Goal: Task Accomplishment & Management: Complete application form

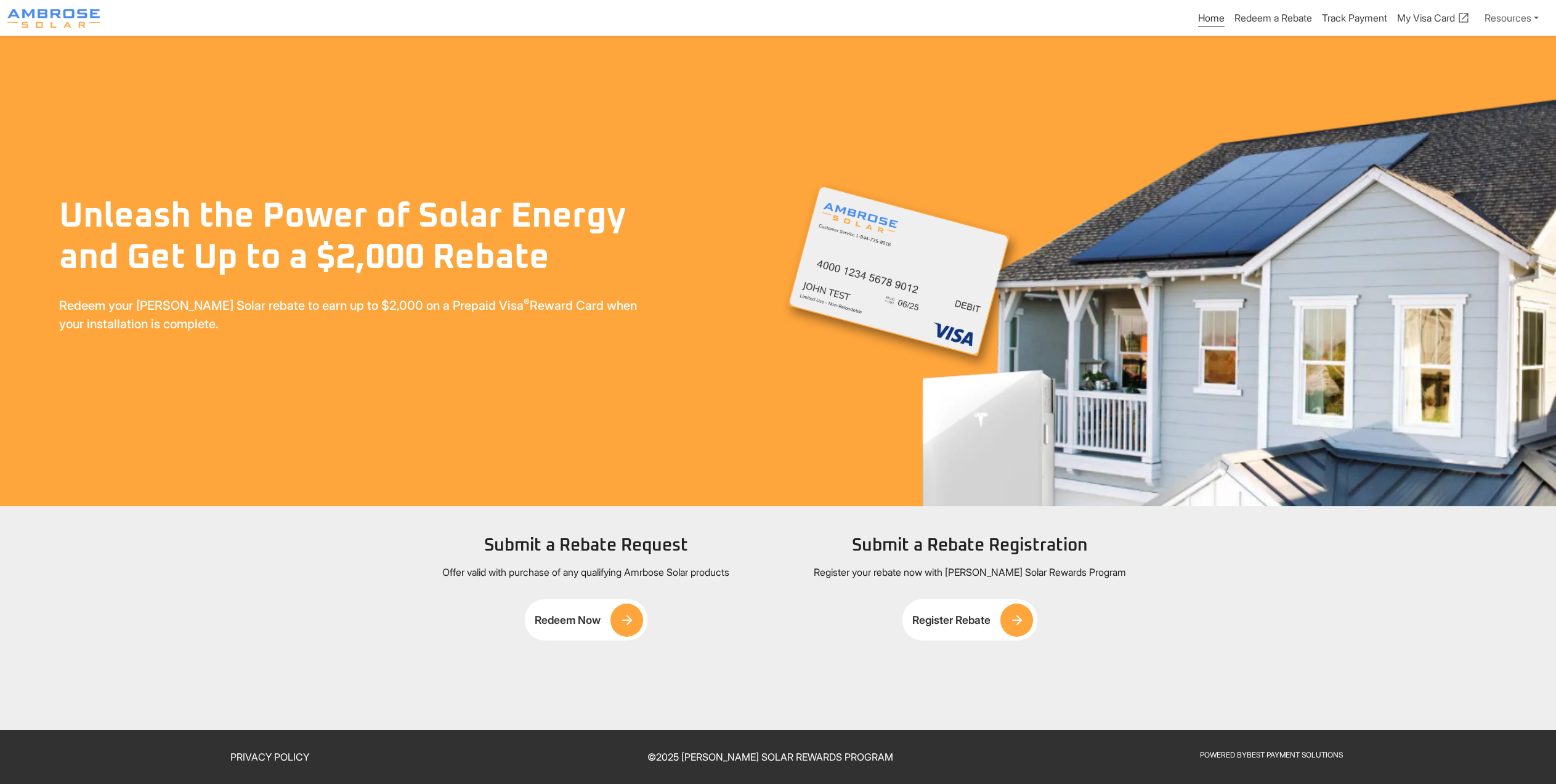
click at [549, 640] on link "Redeem Now" at bounding box center [586, 619] width 122 height 41
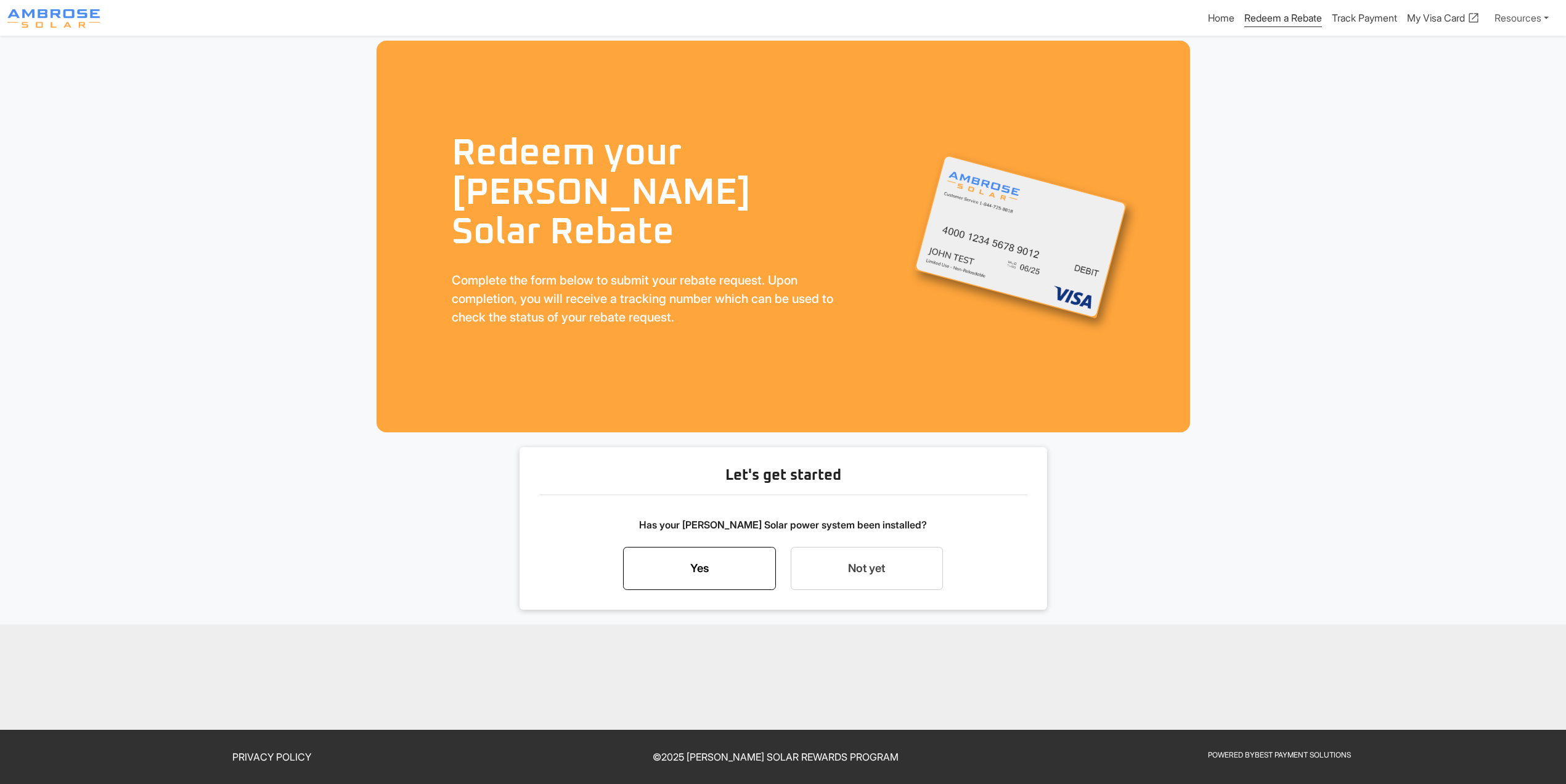
click at [703, 590] on link "Yes" at bounding box center [699, 568] width 153 height 43
click at [863, 541] on div "Start my rebate request now" at bounding box center [867, 534] width 127 height 15
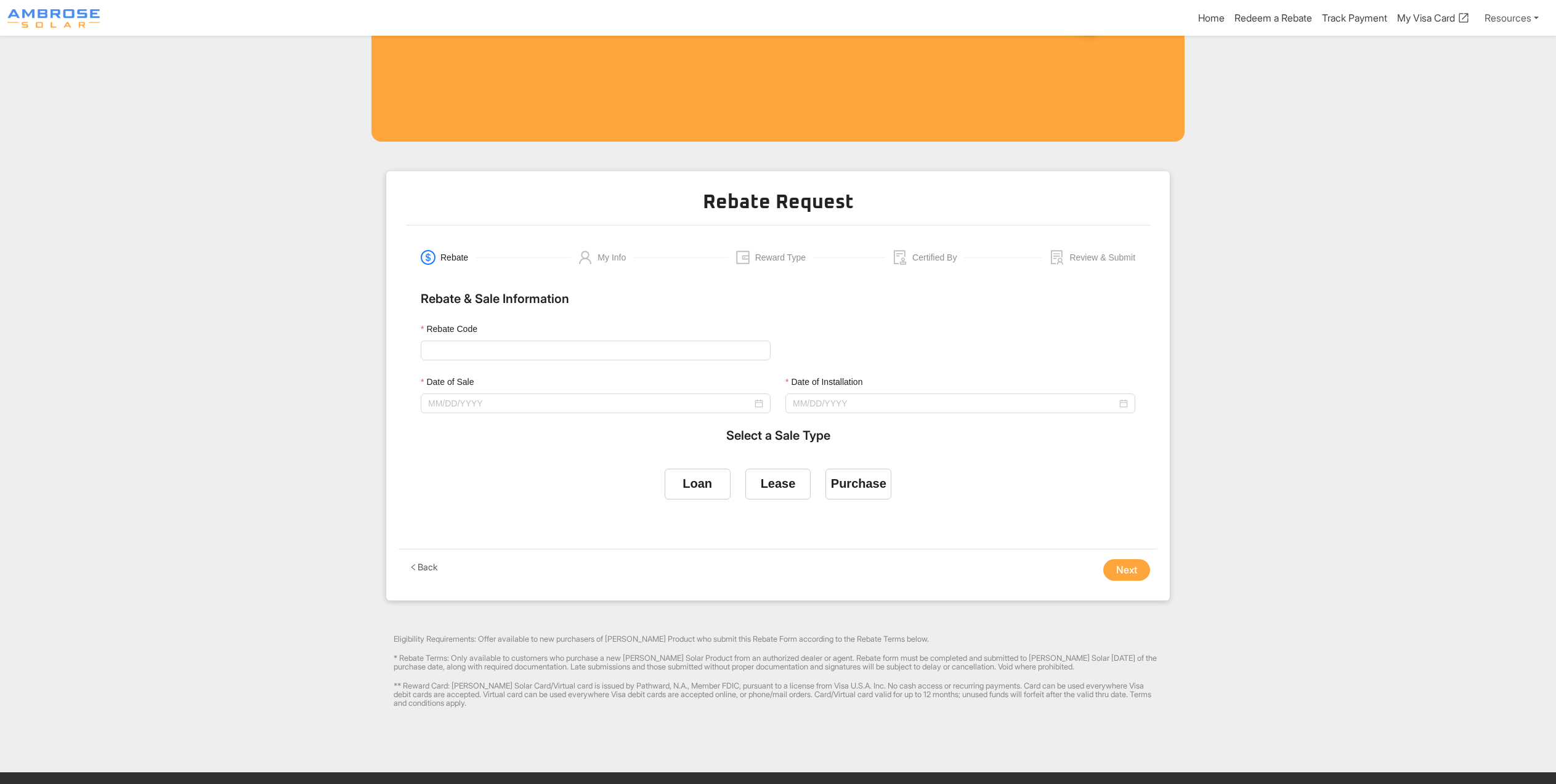
scroll to position [297, 0]
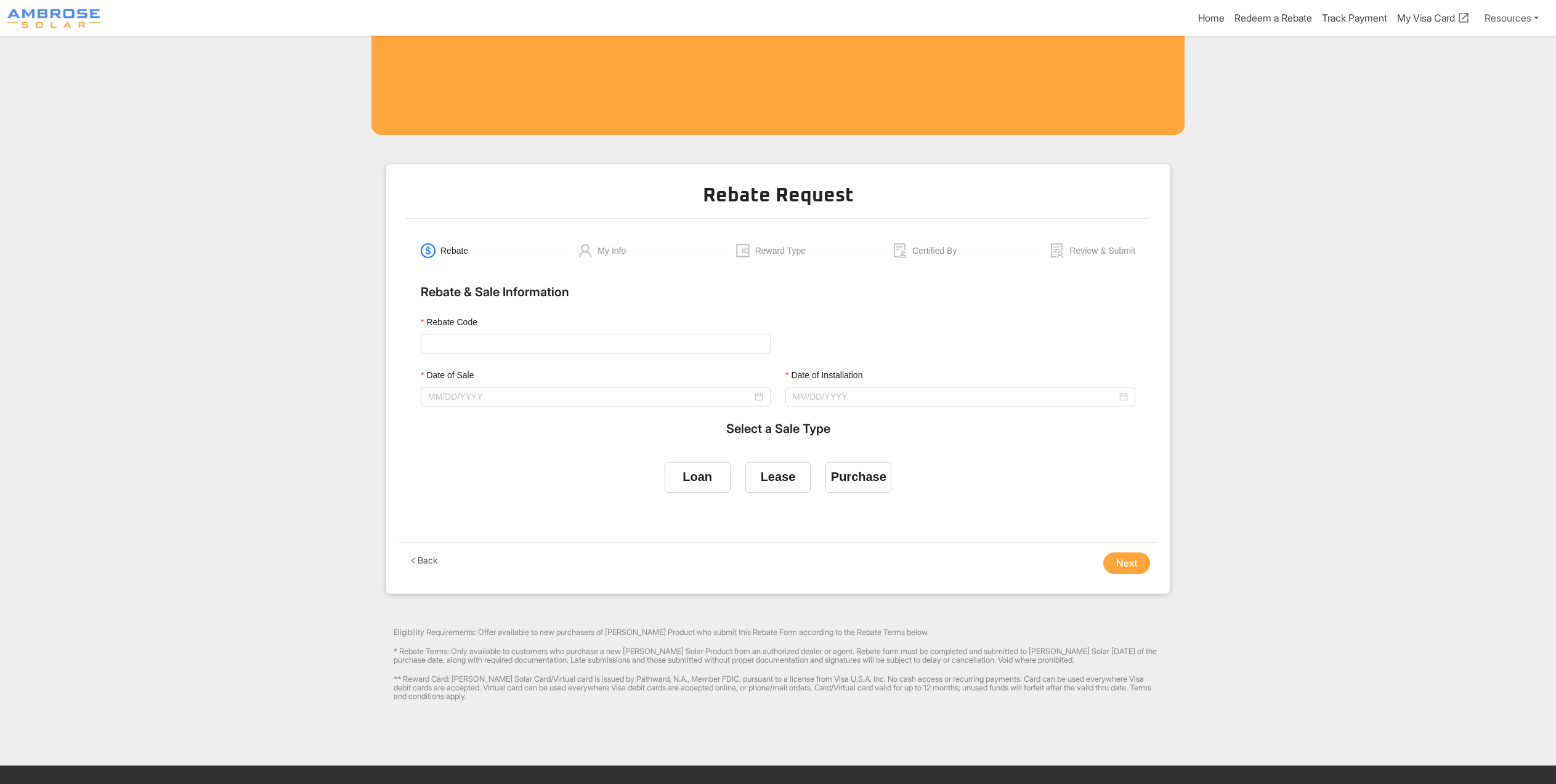
click at [500, 369] on div "Rebate Code" at bounding box center [596, 341] width 365 height 53
click at [492, 354] on input "Rebate Code" at bounding box center [596, 343] width 350 height 19
type input "BPS Test"
drag, startPoint x: 504, startPoint y: 442, endPoint x: 522, endPoint y: 444, distance: 18.1
click at [503, 404] on input "Date of Sale" at bounding box center [590, 397] width 324 height 13
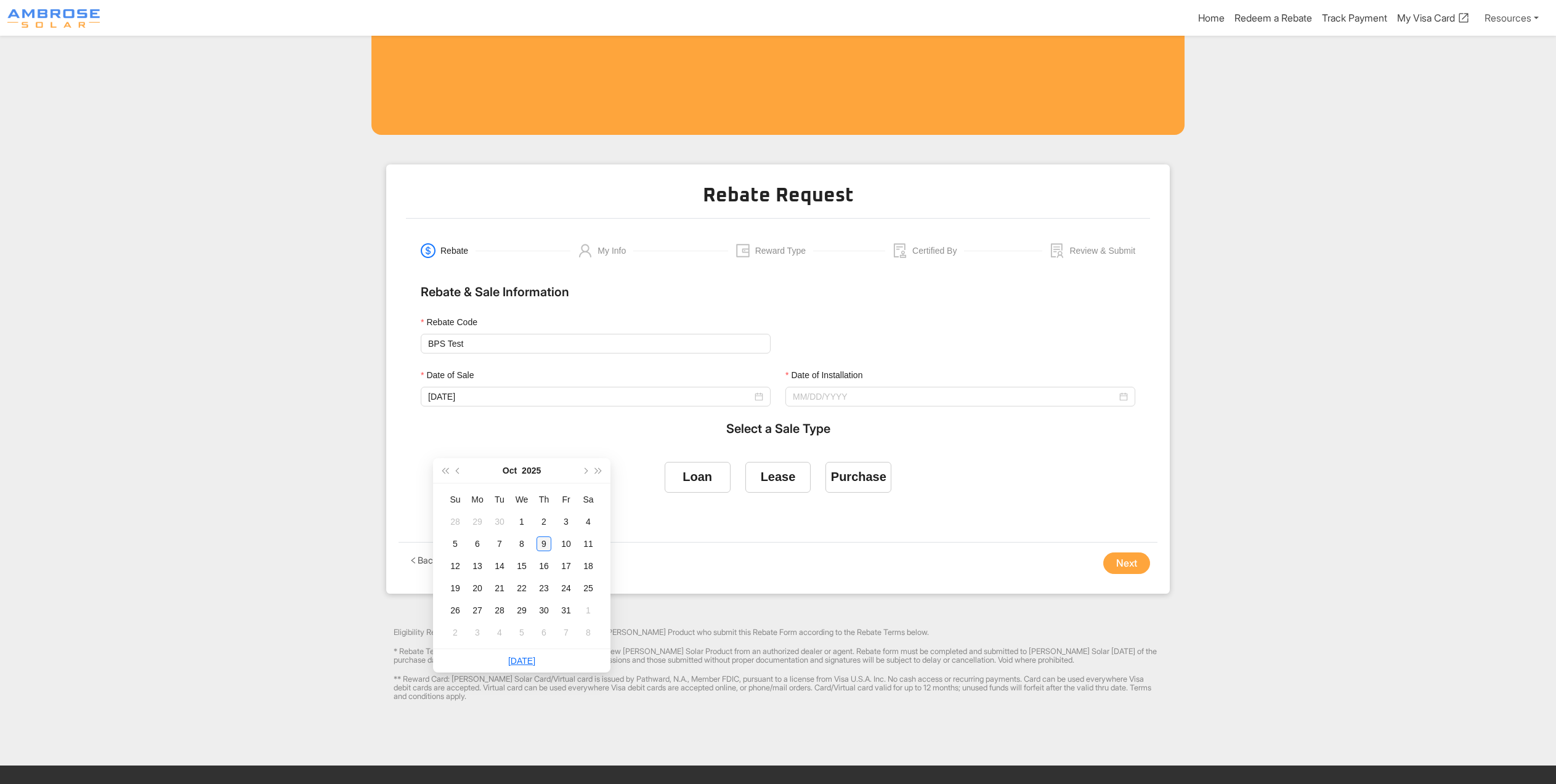
type input "[DATE]"
click at [541, 542] on div "9" at bounding box center [544, 544] width 15 height 15
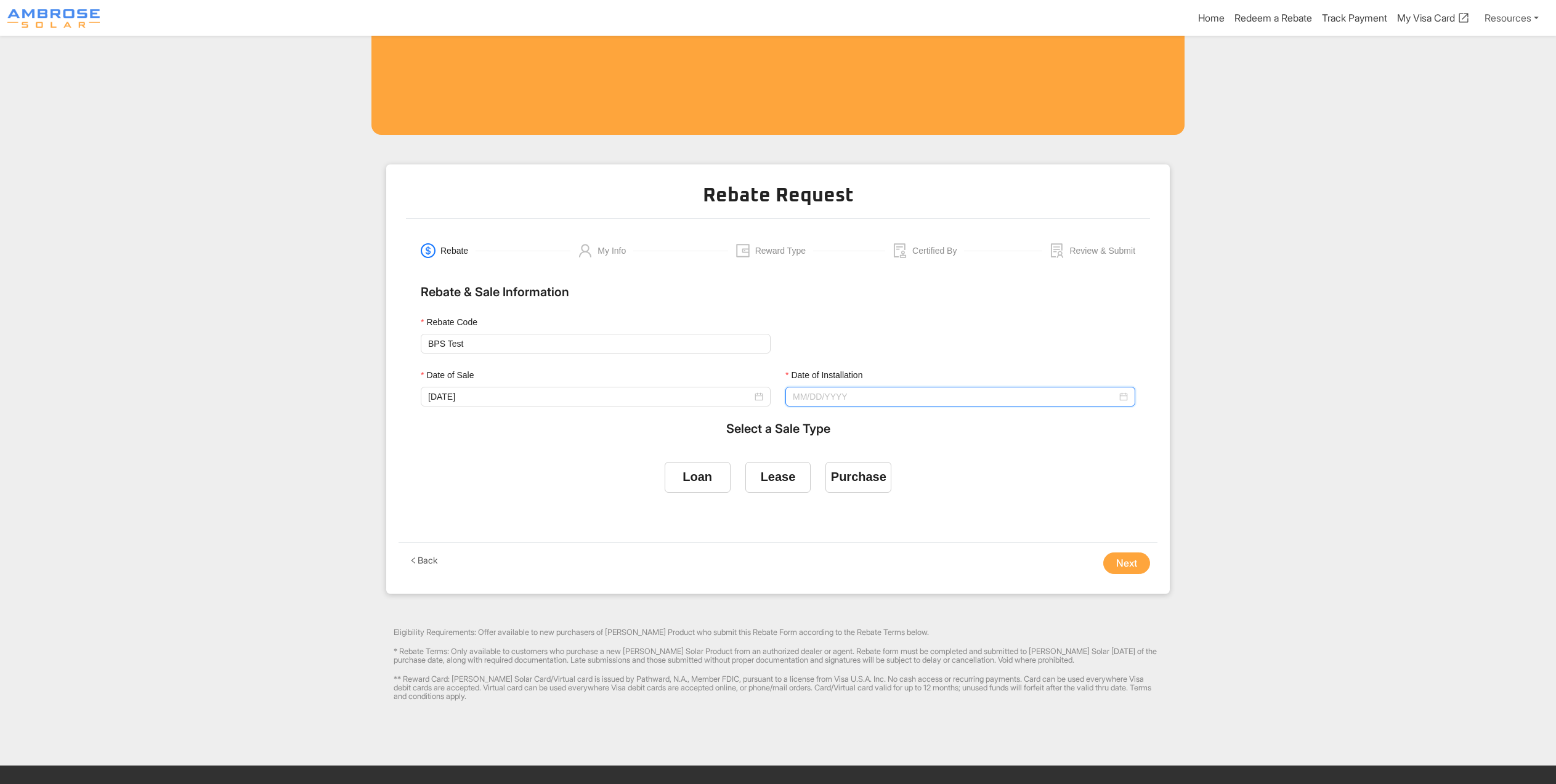
click at [828, 404] on input "Date of Installation" at bounding box center [954, 397] width 324 height 13
type input "[DATE]"
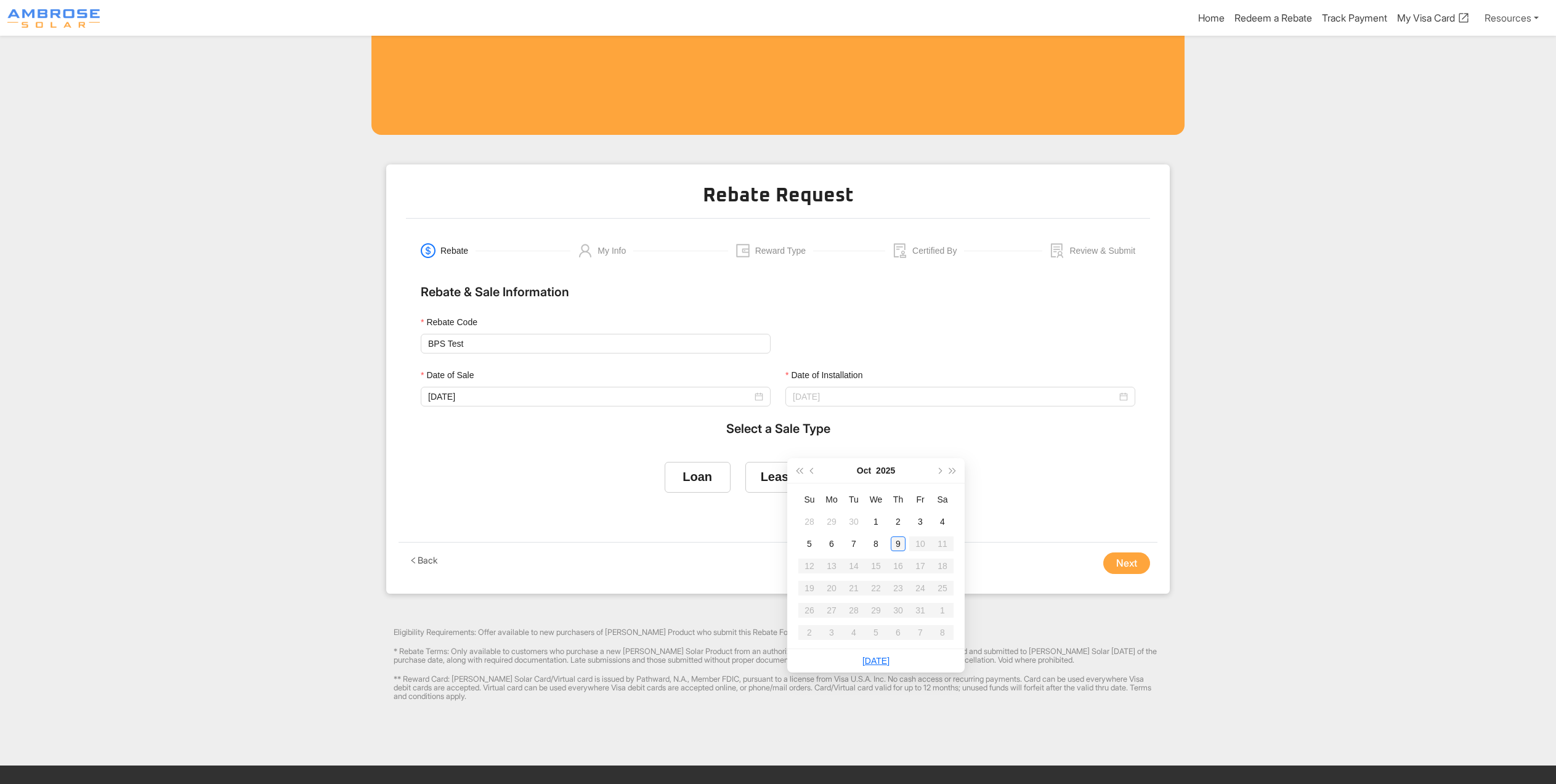
click at [890, 541] on td "9" at bounding box center [898, 544] width 22 height 22
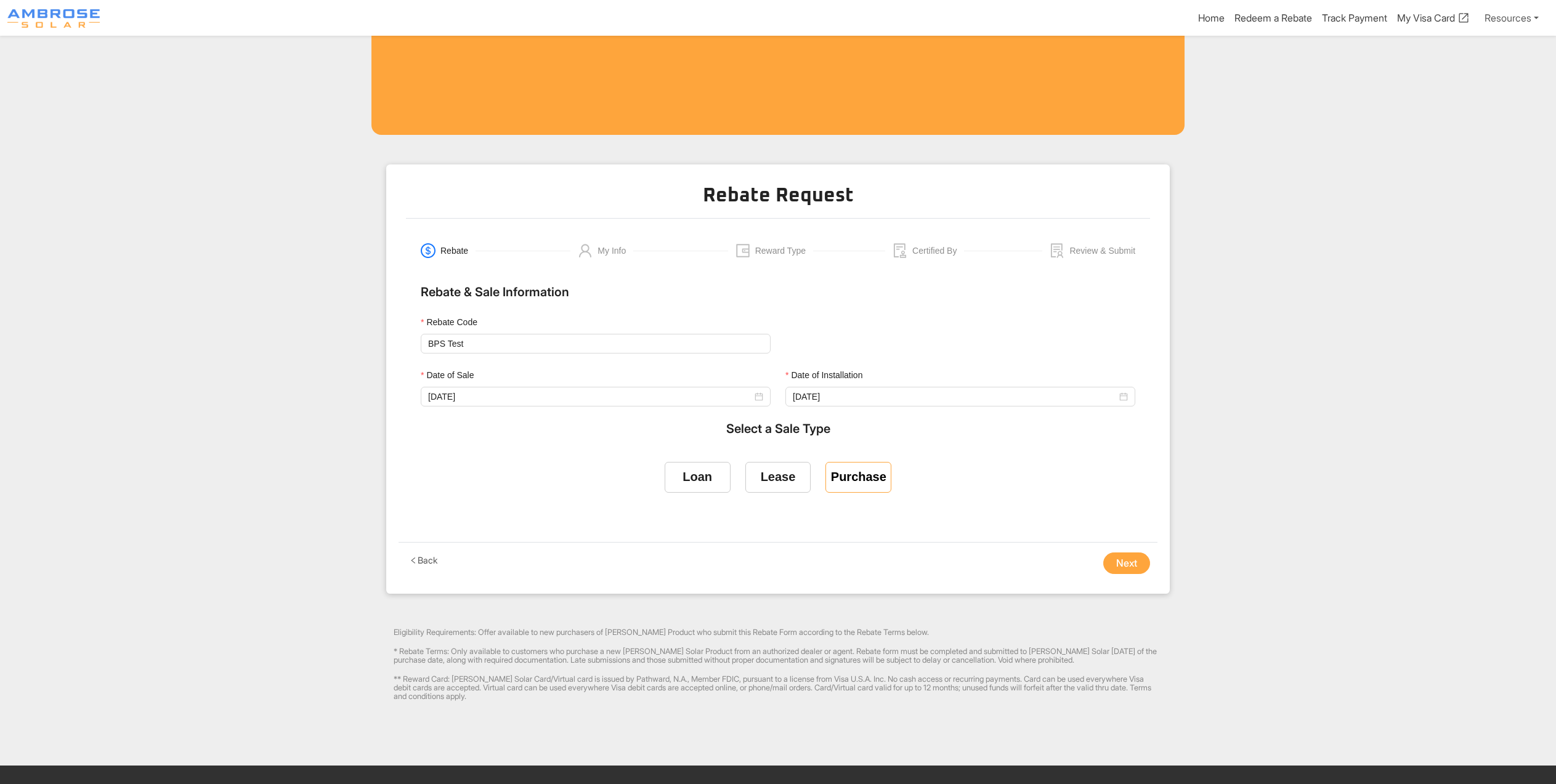
click at [879, 484] on div "Purchase" at bounding box center [859, 477] width 55 height 14
click at [859, 475] on input "Purchase" at bounding box center [859, 475] width 0 height 0
click at [1131, 575] on button "Next" at bounding box center [1126, 564] width 47 height 22
click at [614, 404] on input "[DATE]" at bounding box center [590, 397] width 324 height 13
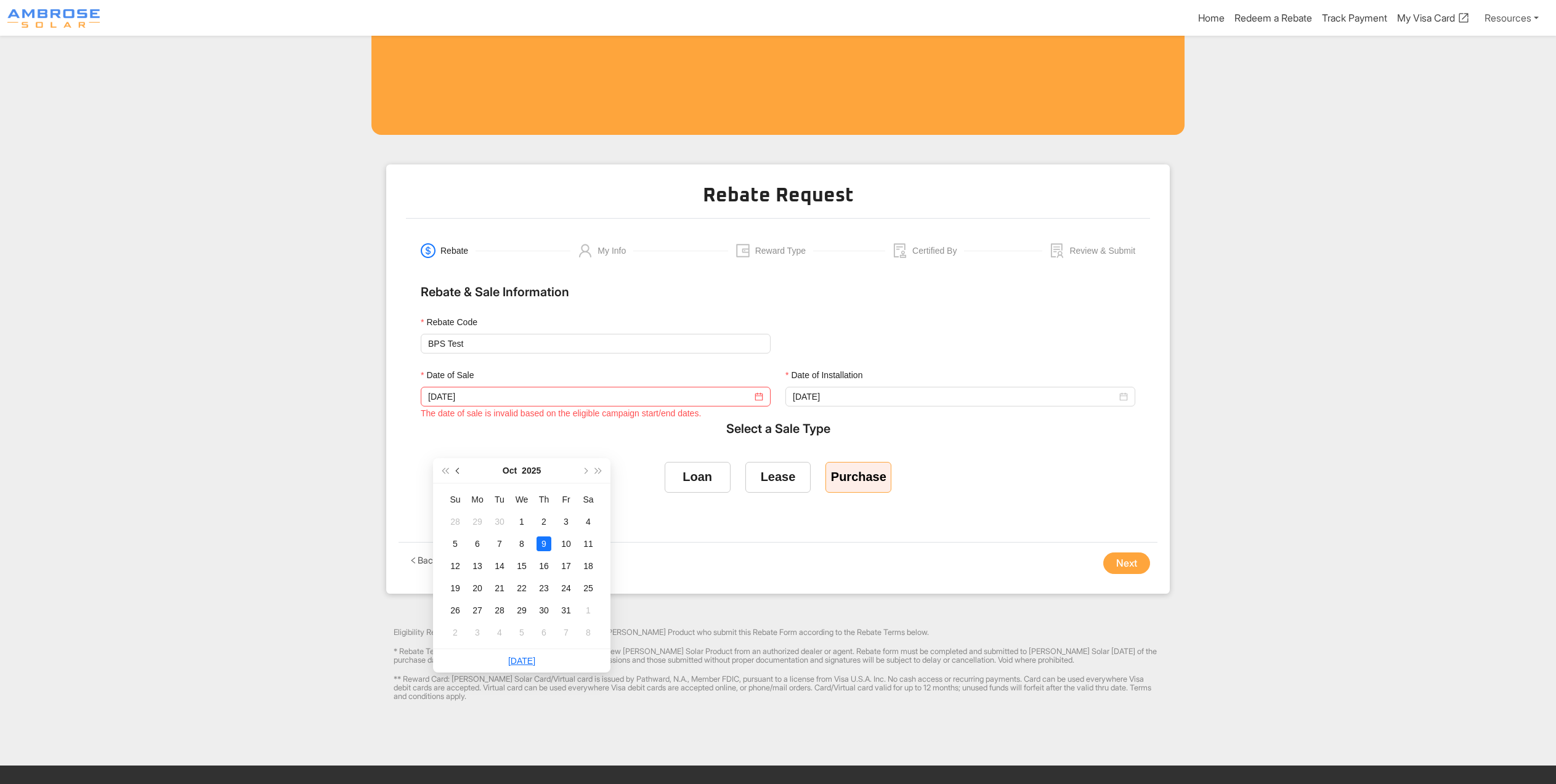
click at [457, 467] on button "button" at bounding box center [458, 470] width 13 height 25
click at [457, 468] on button "button" at bounding box center [458, 470] width 13 height 25
type input "[DATE]"
drag, startPoint x: 476, startPoint y: 542, endPoint x: 702, endPoint y: 592, distance: 231.5
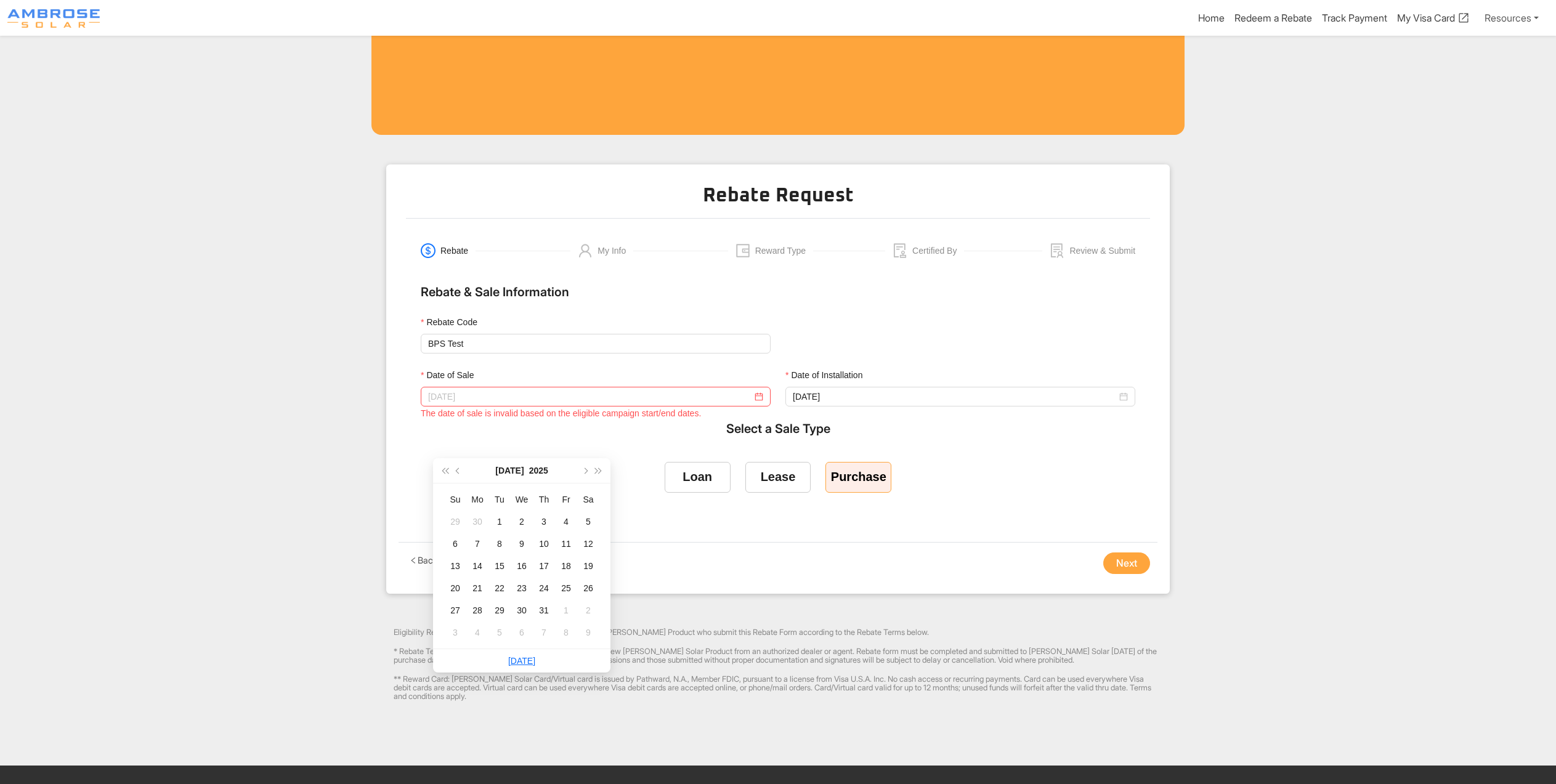
click at [480, 542] on div "7" at bounding box center [477, 544] width 15 height 15
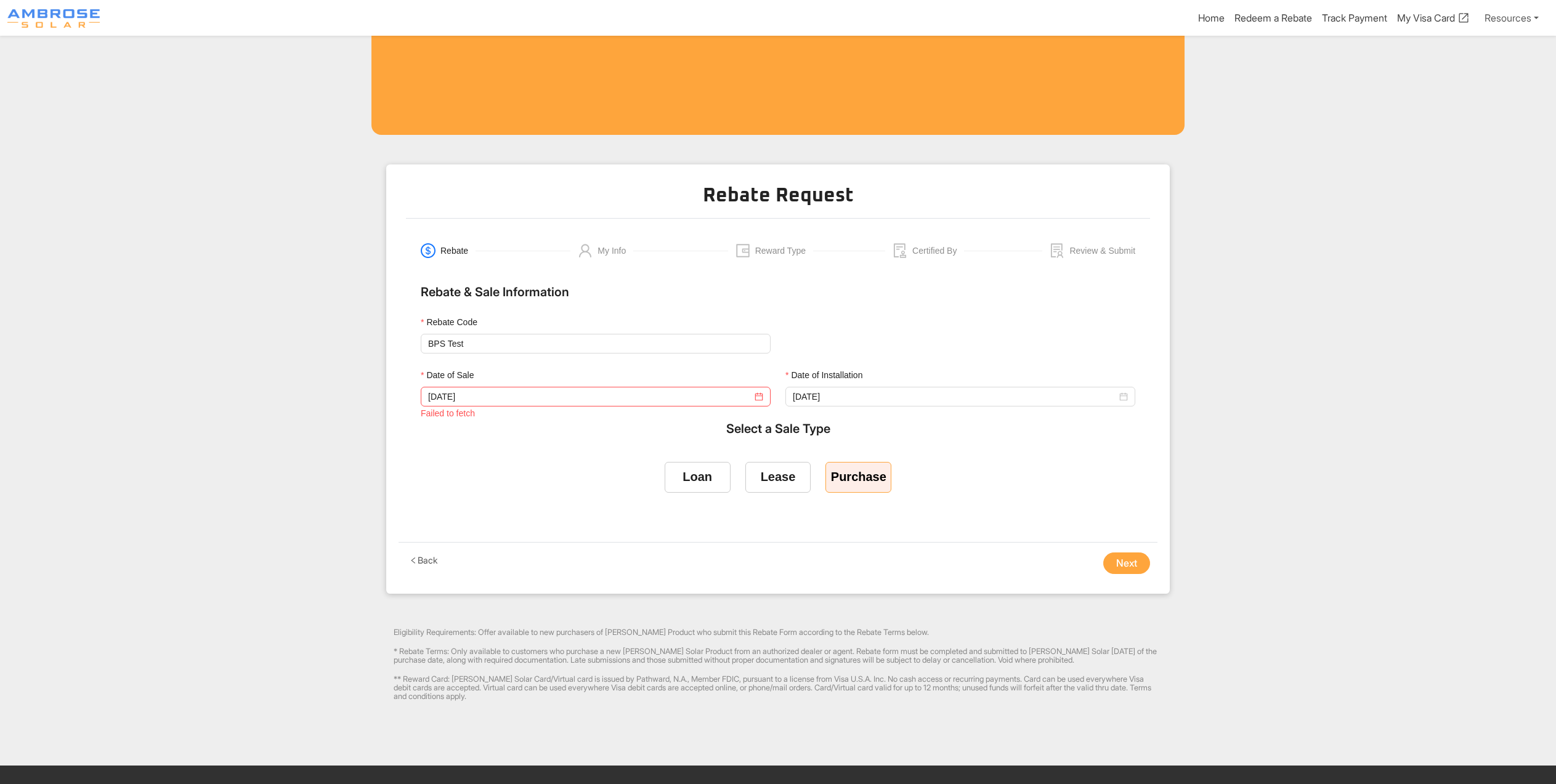
click at [1103, 575] on button "Next" at bounding box center [1126, 564] width 47 height 22
click at [515, 386] on div "Date of Sale" at bounding box center [596, 377] width 350 height 19
click at [517, 404] on input "[DATE]" at bounding box center [590, 397] width 324 height 13
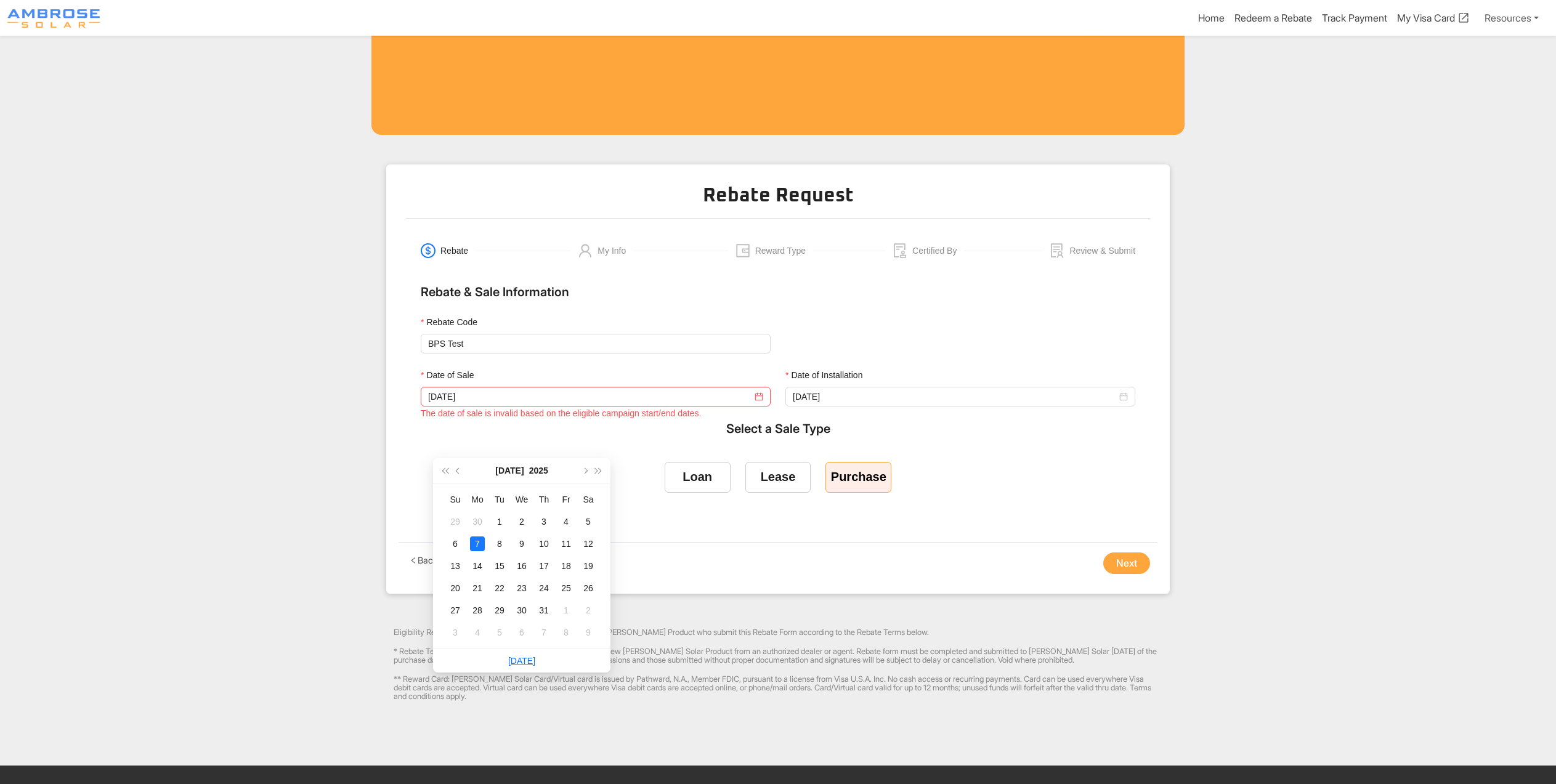
click at [1080, 494] on form "Rebate Code BPS Test Date of Sale [DATE] The date of sale is invalid based on t…" at bounding box center [778, 421] width 714 height 212
